Goal: Task Accomplishment & Management: Complete application form

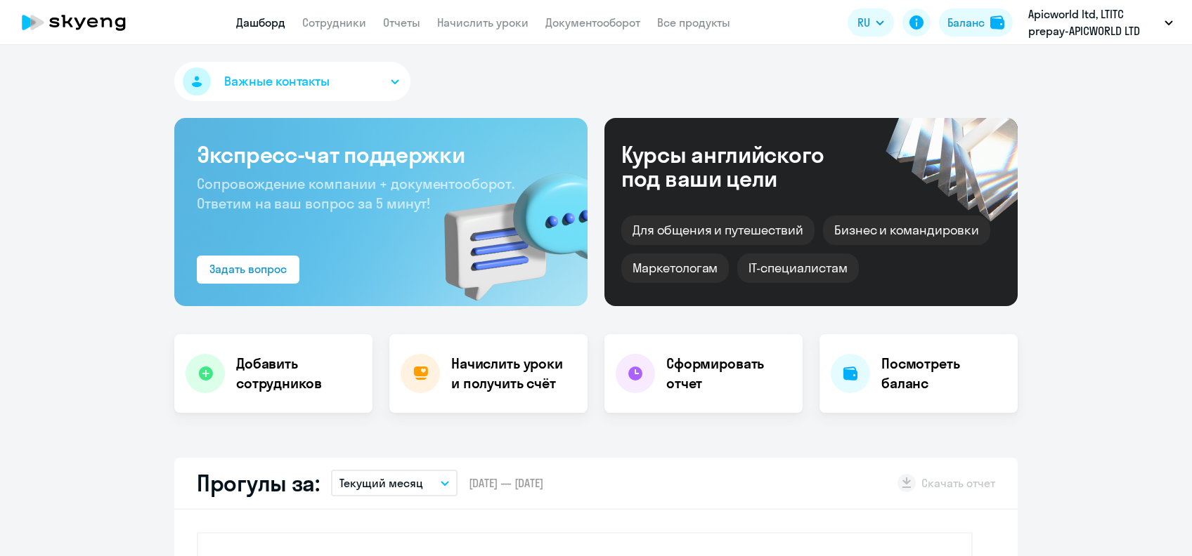
select select "30"
drag, startPoint x: 0, startPoint y: 0, endPoint x: 309, endPoint y: 26, distance: 310.2
click at [309, 26] on link "Сотрудники" at bounding box center [334, 22] width 64 height 14
select select "30"
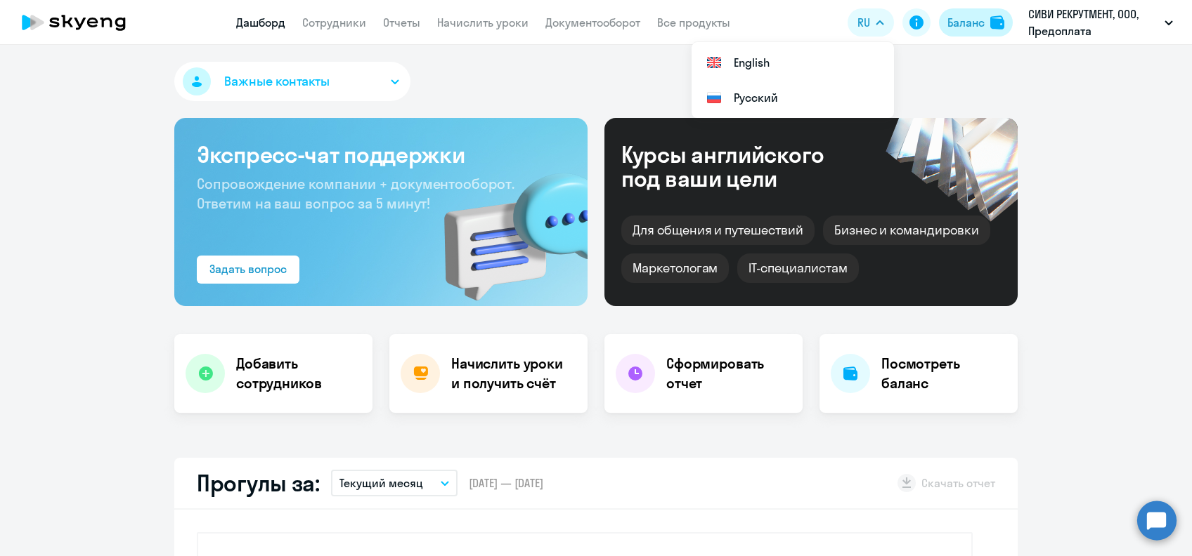
click at [953, 20] on div "Баланс" at bounding box center [965, 22] width 37 height 17
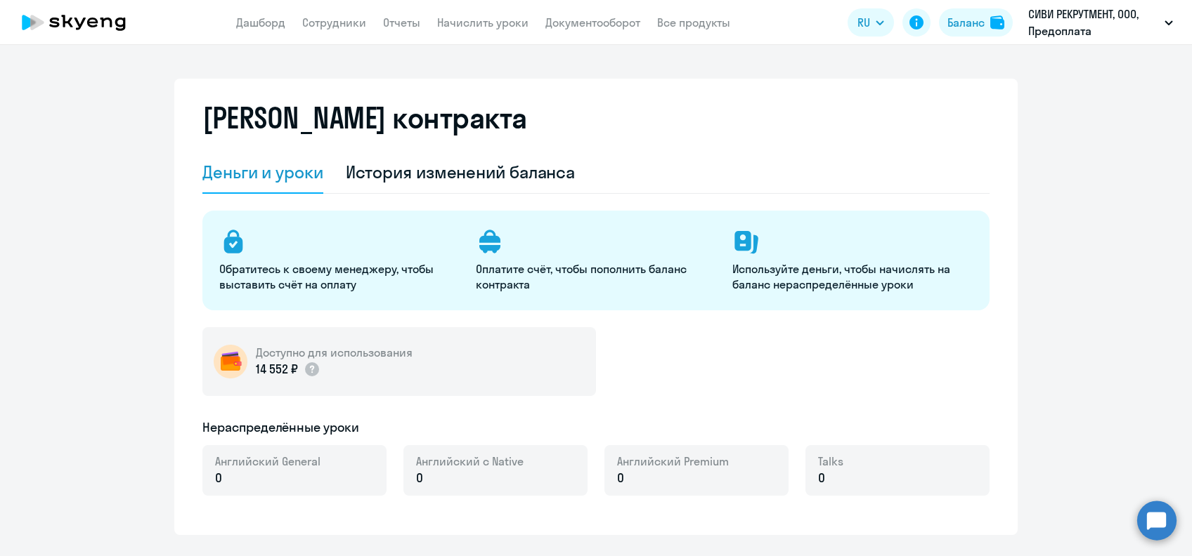
select select "english_adult_not_native_speaker"
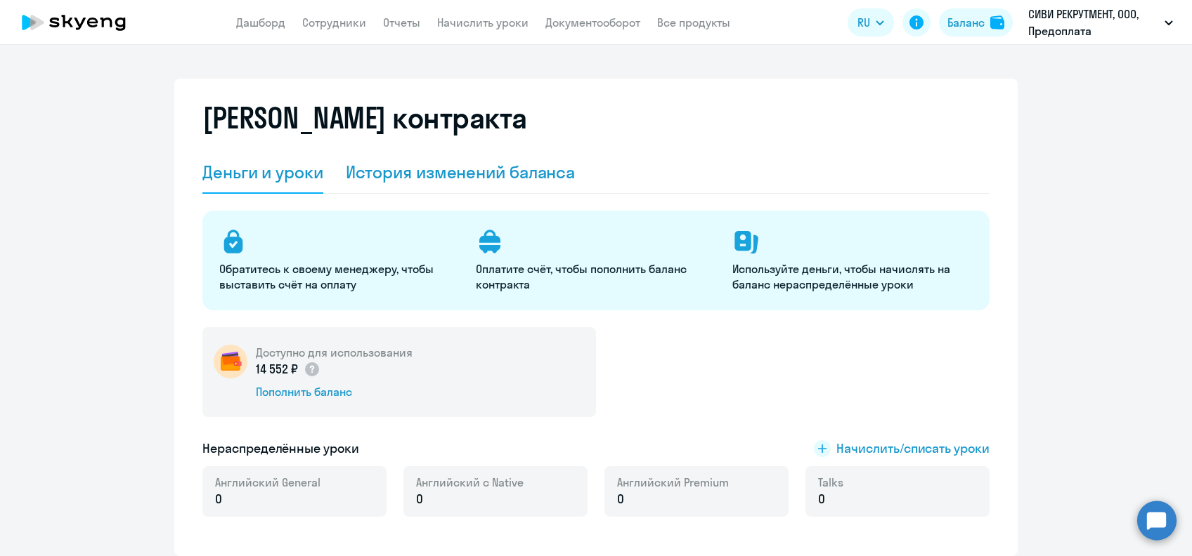
click at [495, 167] on div "История изменений баланса" at bounding box center [461, 172] width 230 height 22
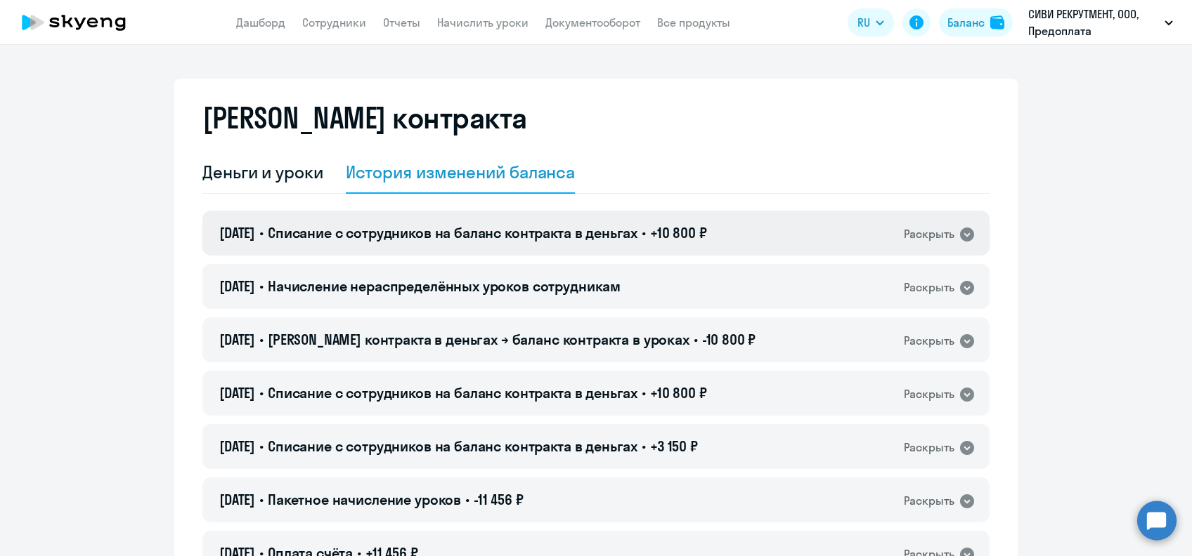
click at [804, 233] on div "01.10.2025 • Списание с сотрудников на баланс контракта в деньгах • +10 800 ₽ Р…" at bounding box center [595, 233] width 787 height 45
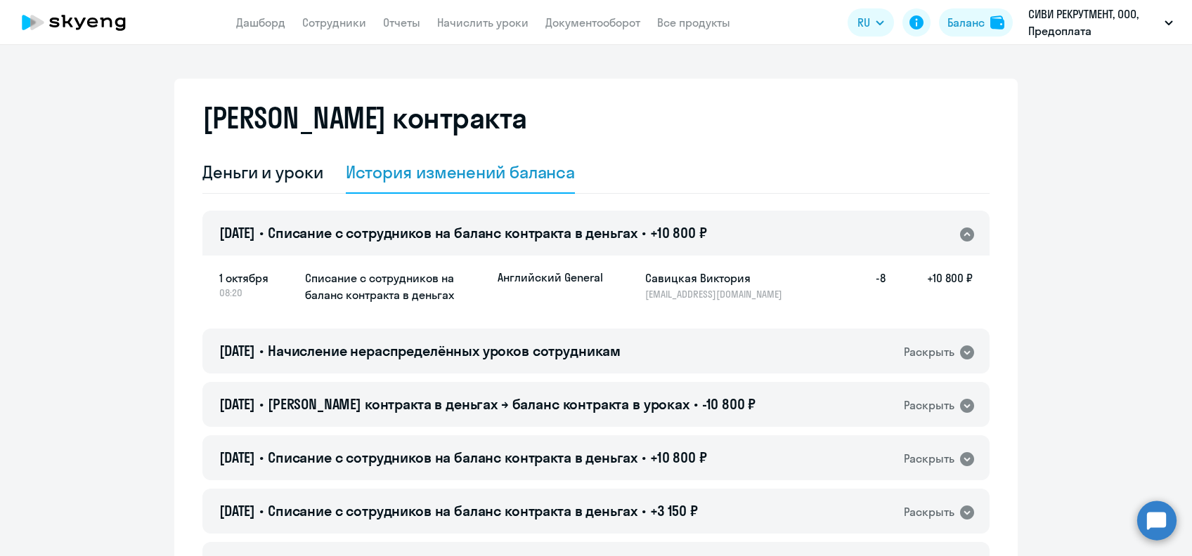
click at [804, 233] on div "01.10.2025 • Списание с сотрудников на баланс контракта в деньгах • +10 800 ₽ Р…" at bounding box center [595, 233] width 787 height 45
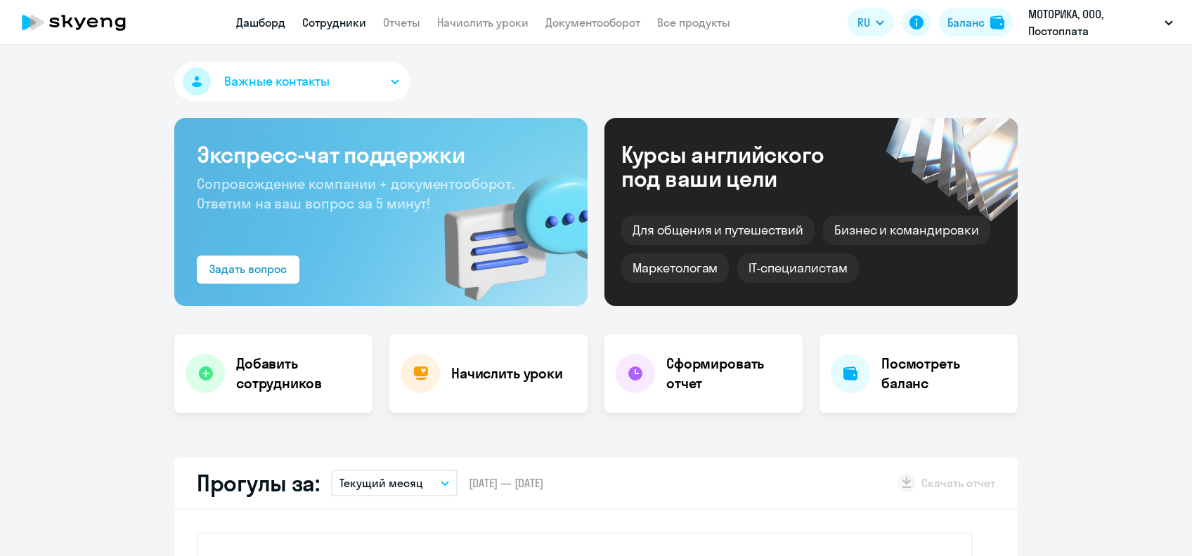
select select "30"
click at [346, 24] on link "Сотрудники" at bounding box center [334, 22] width 64 height 14
select select "30"
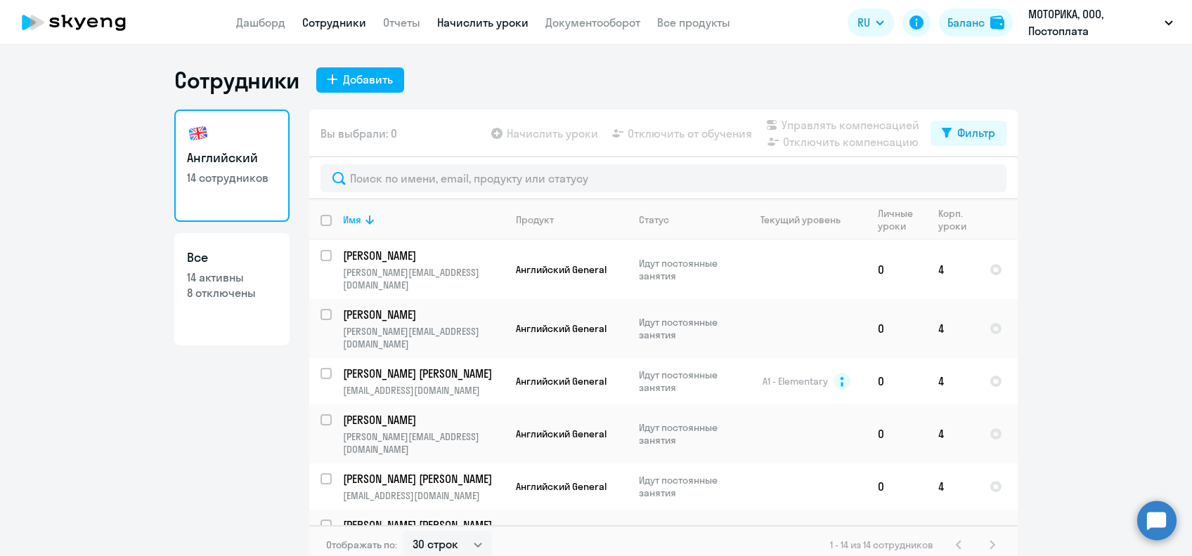
click at [464, 27] on link "Начислить уроки" at bounding box center [482, 22] width 91 height 14
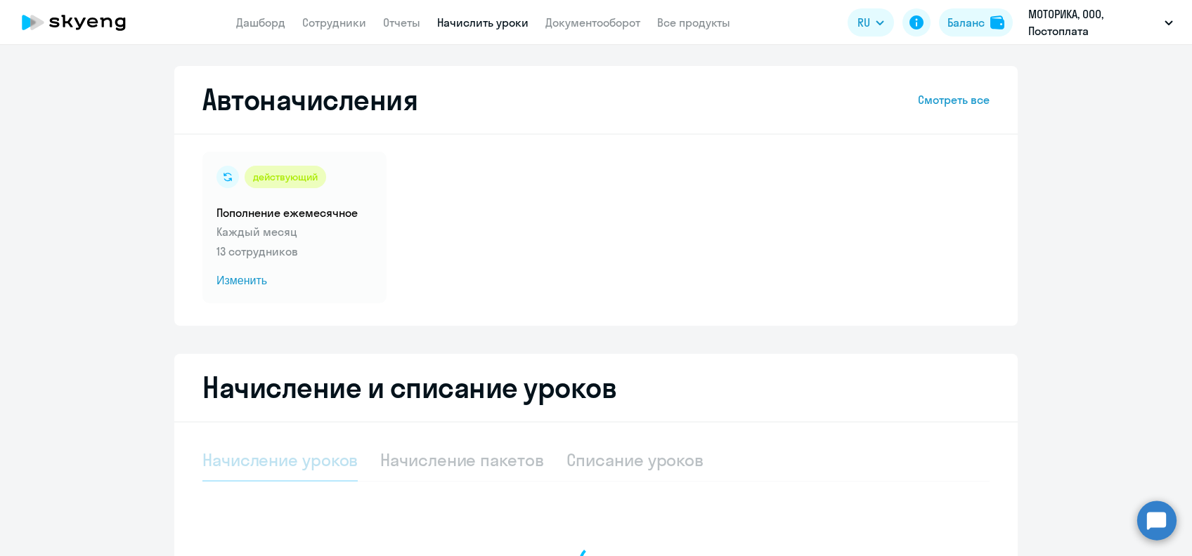
select select "10"
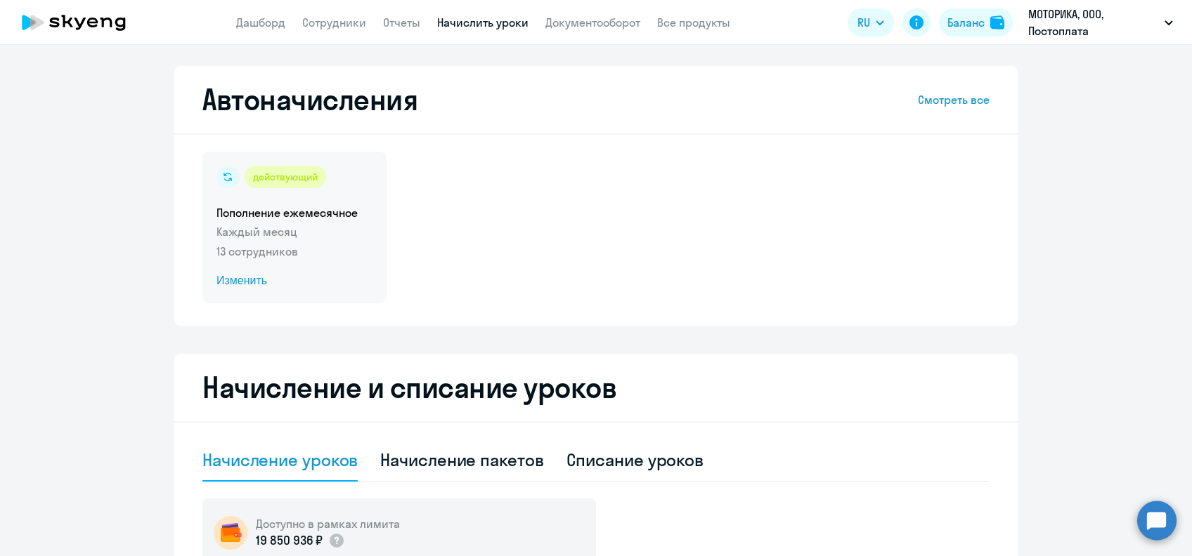
click at [225, 273] on span "Изменить" at bounding box center [294, 281] width 156 height 17
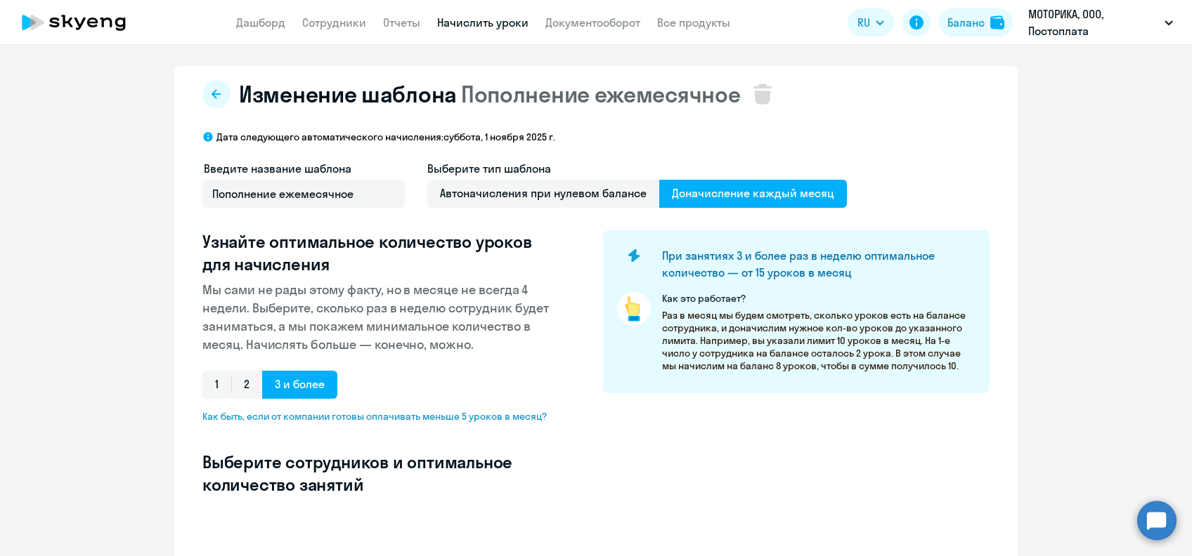
select select "10"
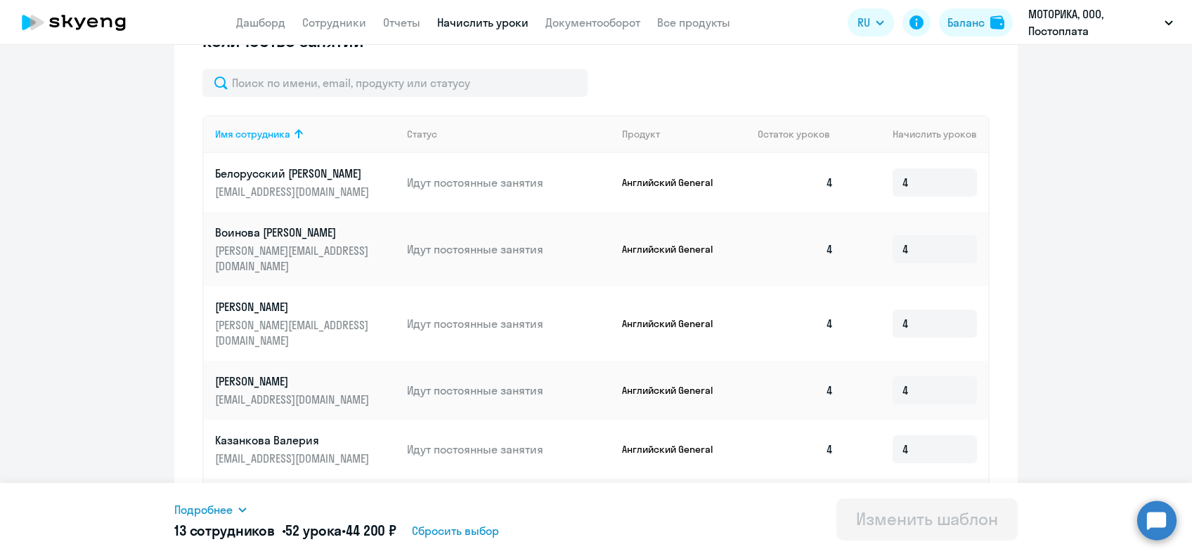
scroll to position [748, 0]
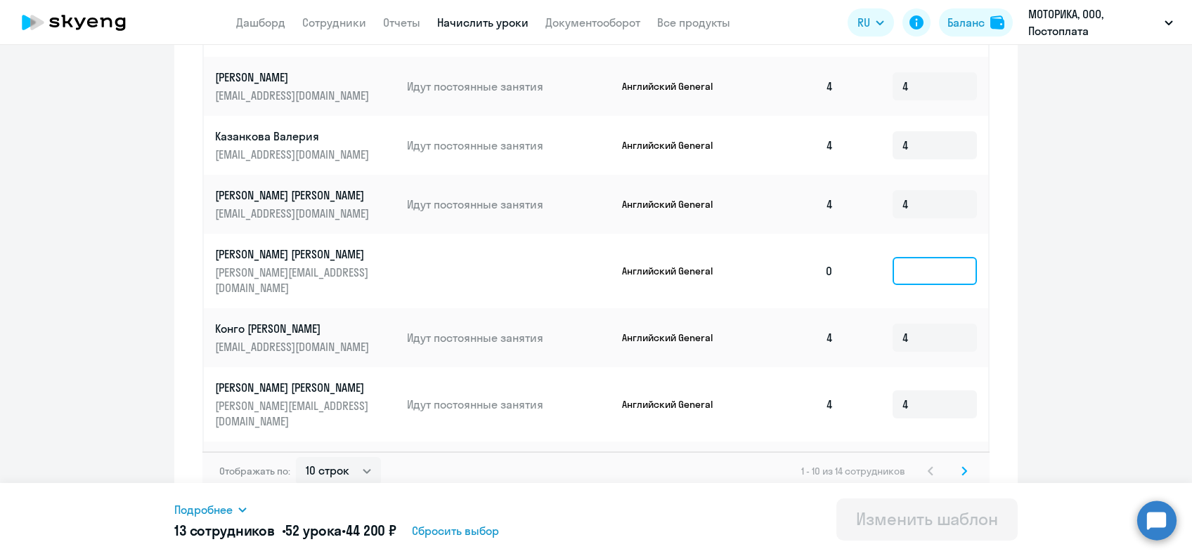
click at [941, 257] on input at bounding box center [934, 271] width 84 height 28
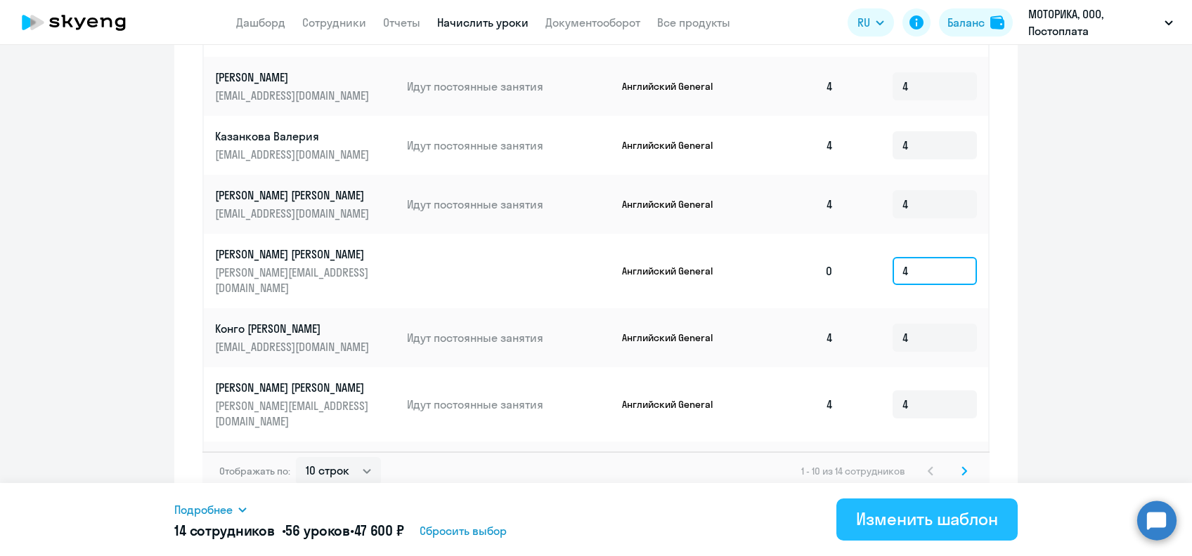
type input "4"
click at [910, 509] on div "Изменить шаблон" at bounding box center [927, 519] width 142 height 22
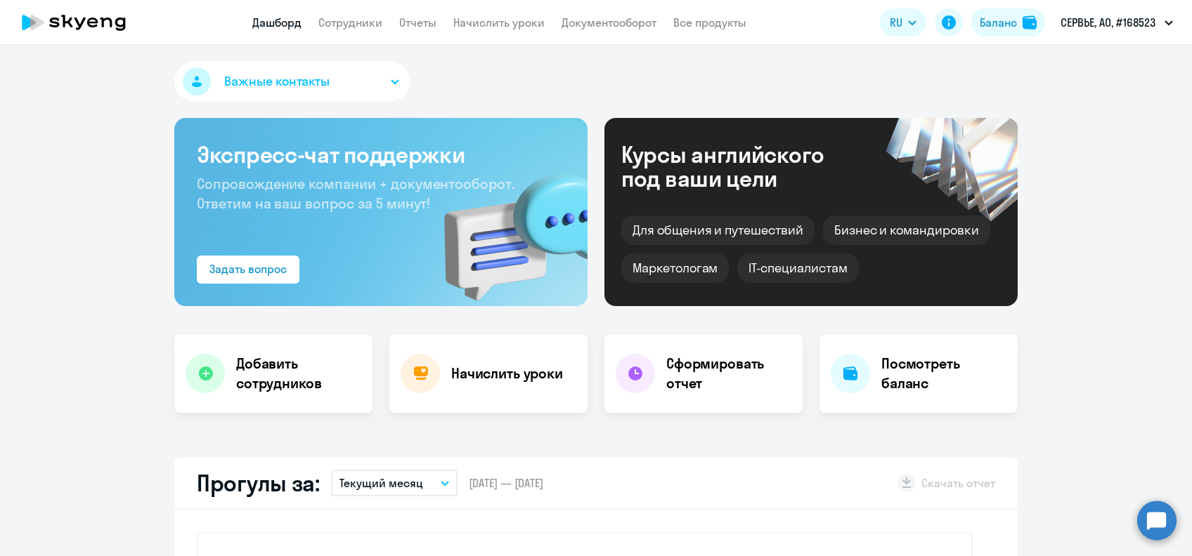
click at [364, 34] on app-header "Дашборд Сотрудники Отчеты Начислить уроки Документооборот Все продукты Дашборд …" at bounding box center [596, 22] width 1192 height 45
click at [365, 27] on link "Сотрудники" at bounding box center [350, 22] width 64 height 14
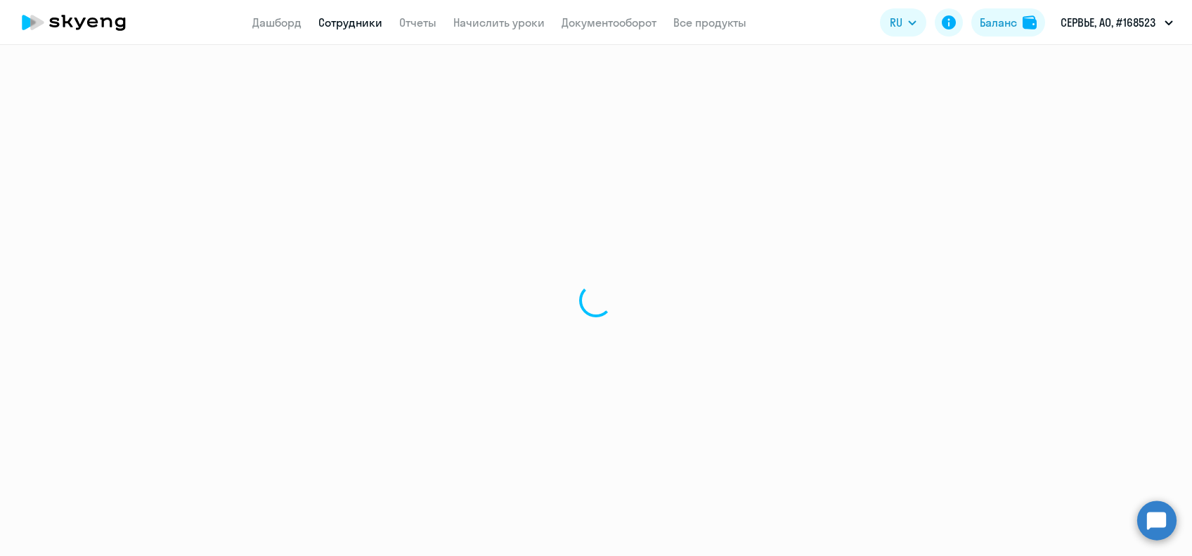
select select "30"
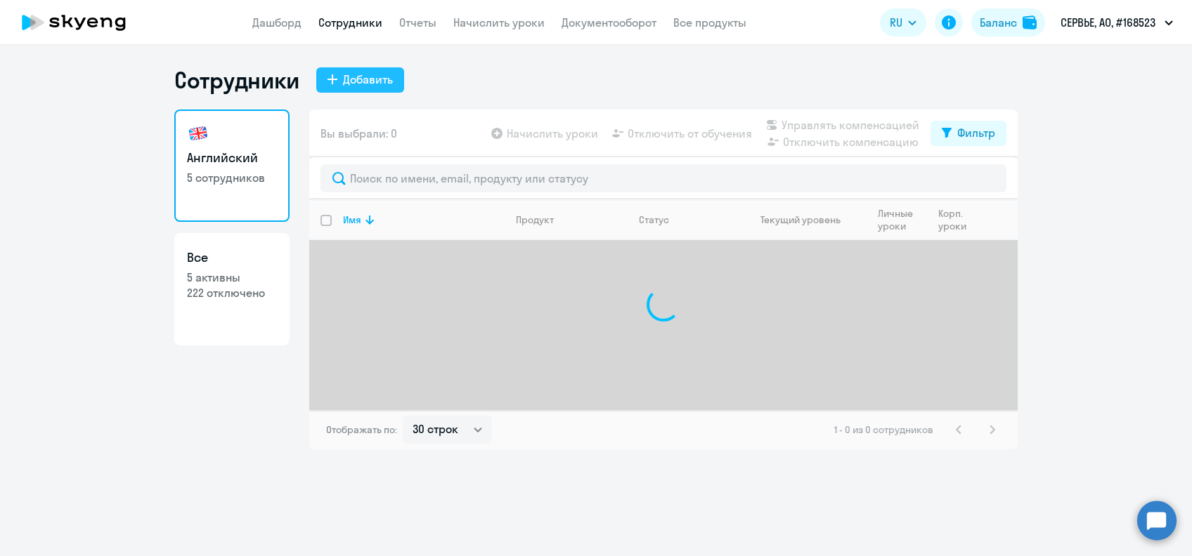
click at [371, 84] on div "Добавить" at bounding box center [368, 79] width 50 height 17
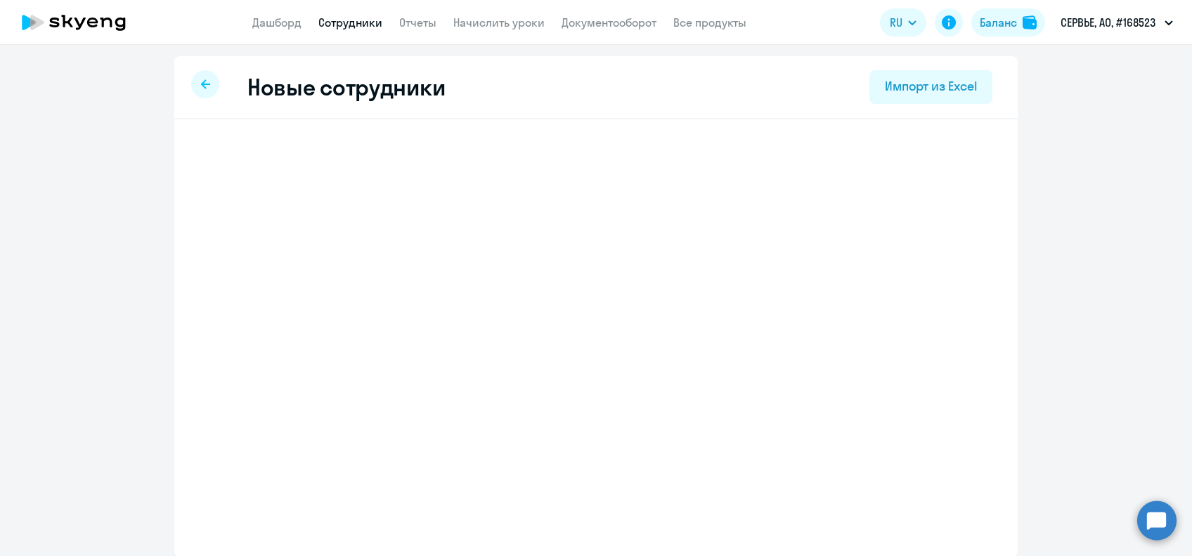
select select "english_adult_not_native_speaker"
select select "3"
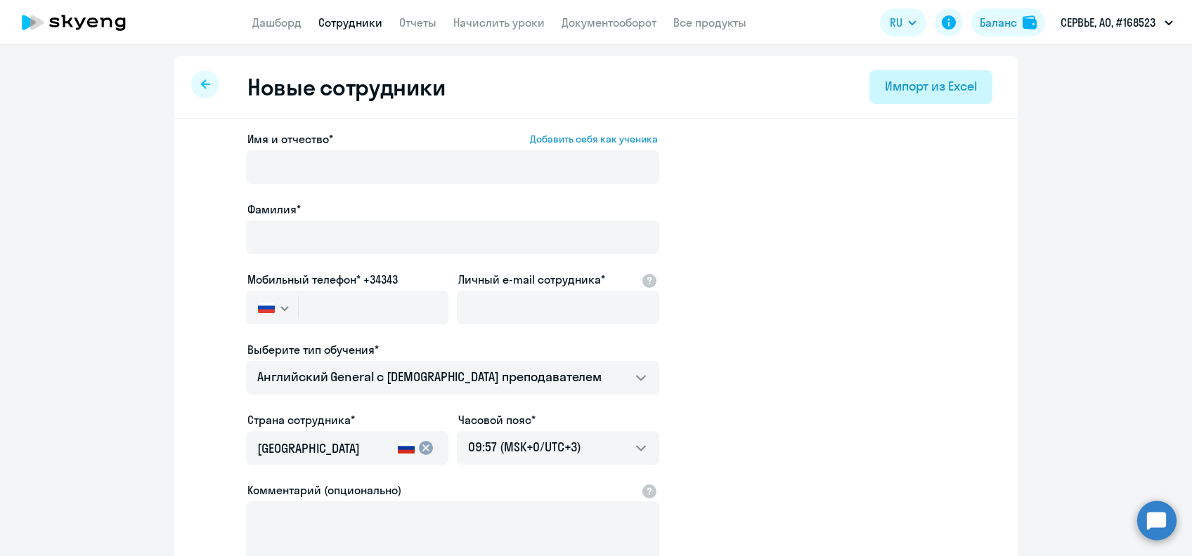
click at [885, 84] on div "Импорт из Excel" at bounding box center [931, 86] width 92 height 18
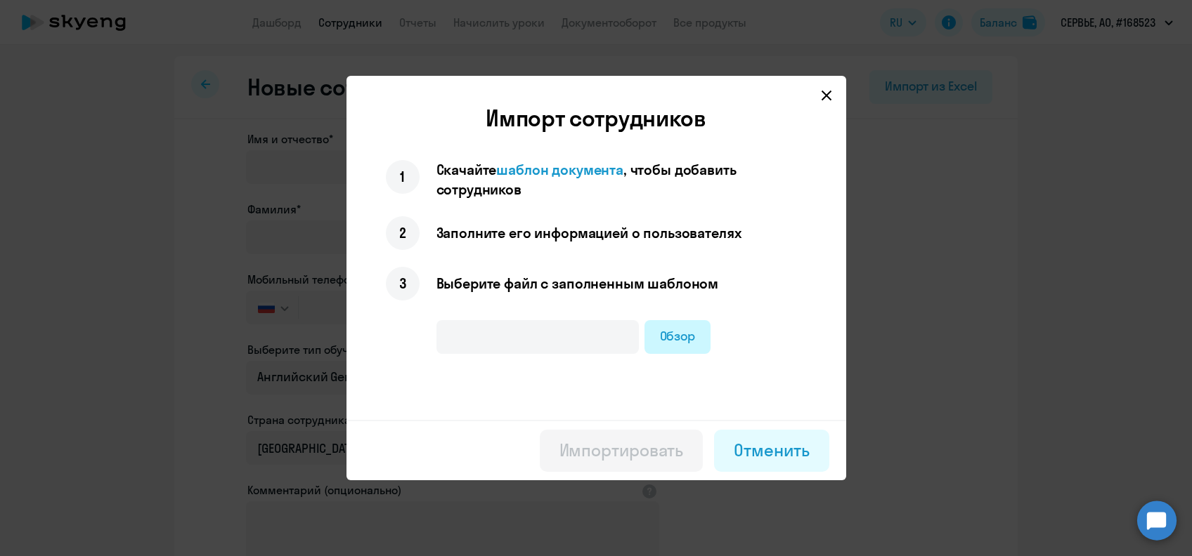
click at [691, 332] on label "Обзор" at bounding box center [677, 337] width 67 height 34
click at [0, 0] on input "Обзор" at bounding box center [0, 0] width 0 height 0
type input "Заявка 1 от [DATE].xlsx"
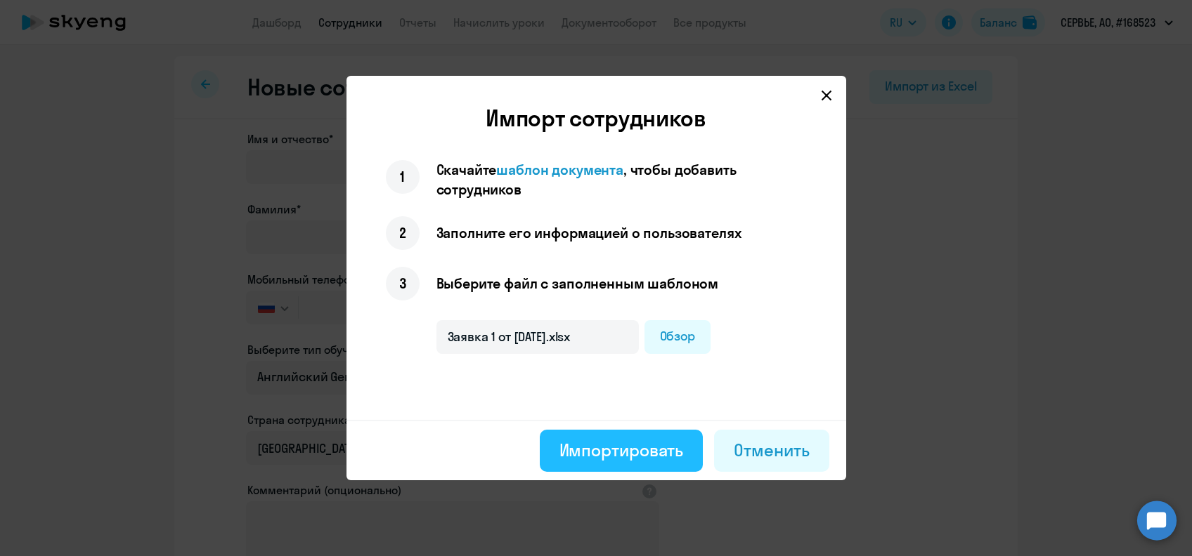
click at [611, 444] on div "Импортировать" at bounding box center [621, 450] width 124 height 22
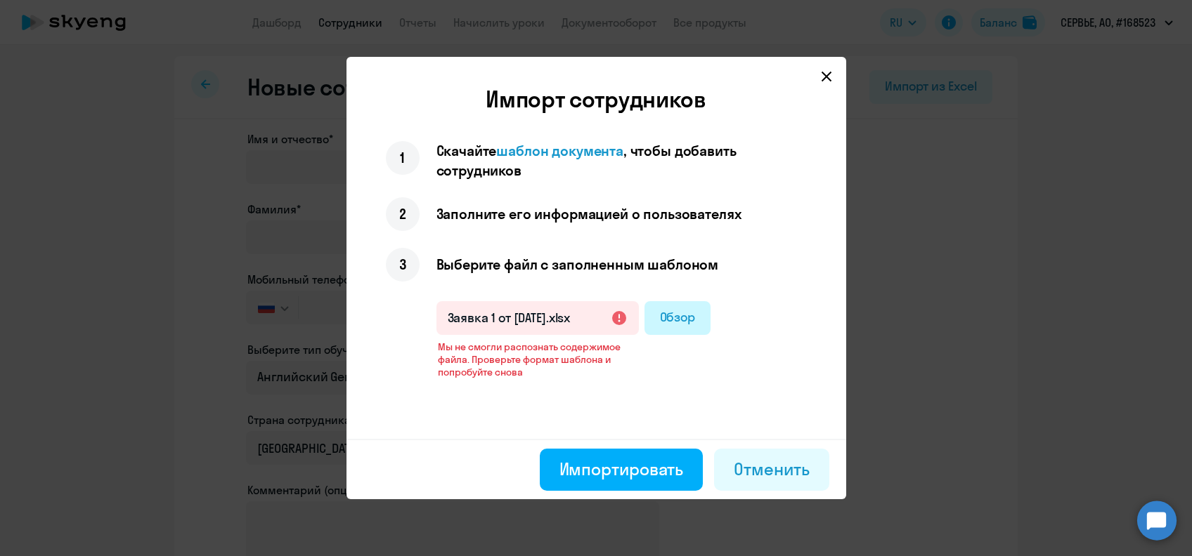
click at [674, 309] on label "Обзор" at bounding box center [677, 318] width 67 height 34
click at [0, 0] on input "Обзор" at bounding box center [0, 0] width 0 height 0
click at [608, 149] on span "шаблон документа" at bounding box center [559, 151] width 127 height 18
click at [756, 459] on div "Отменить" at bounding box center [770, 469] width 75 height 22
